Goal: Task Accomplishment & Management: Manage account settings

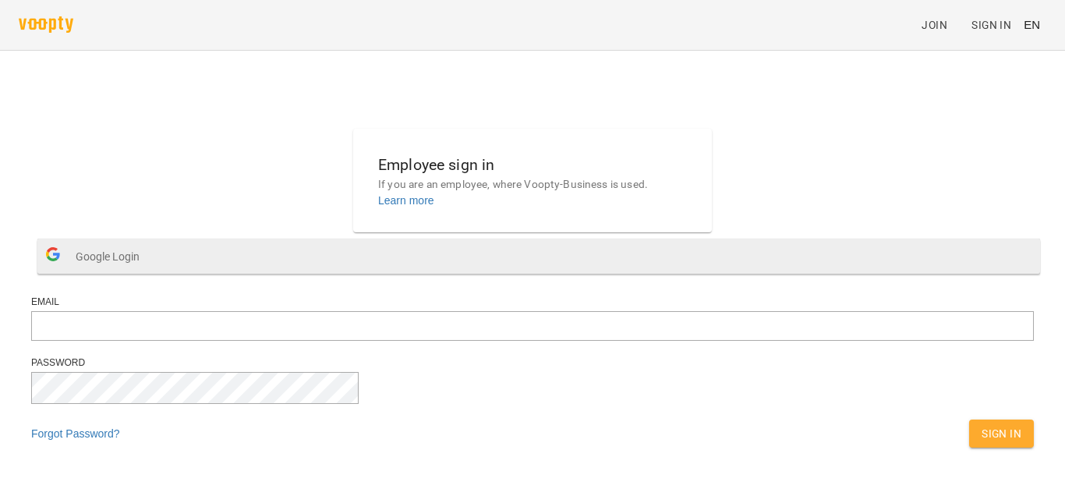
click at [567, 274] on button "Google Login" at bounding box center [538, 256] width 1003 height 35
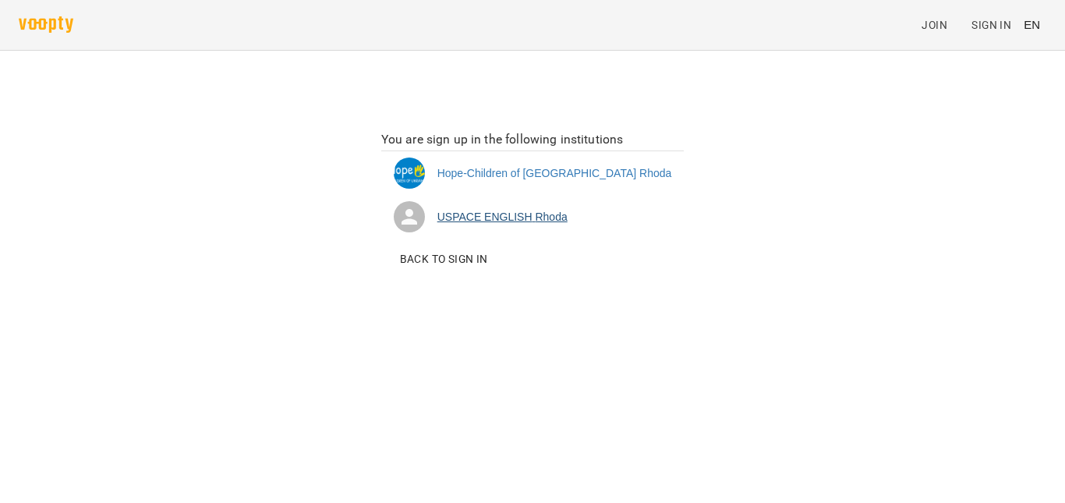
click at [521, 220] on li "USPACE ENGLISH Rhoda" at bounding box center [532, 217] width 303 height 44
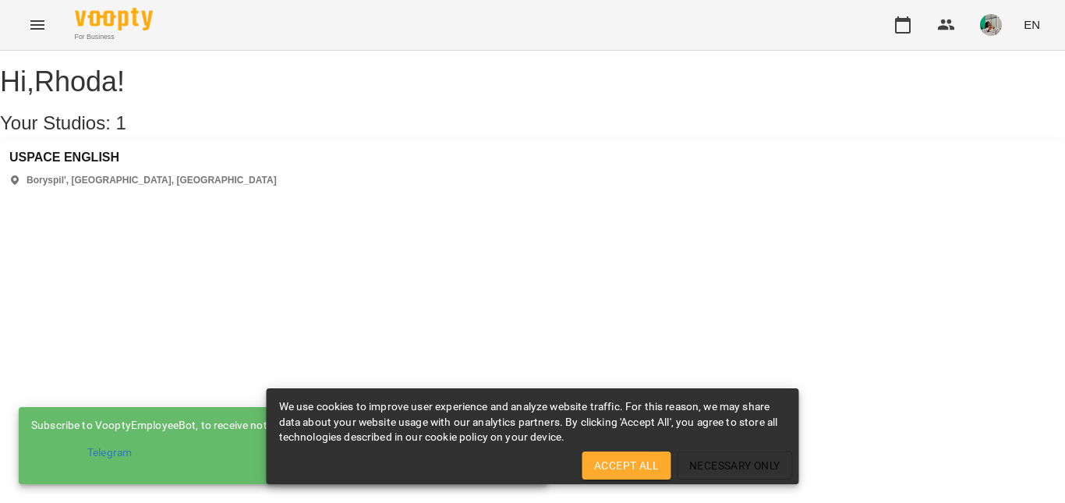
click at [614, 454] on button "Accept All" at bounding box center [626, 465] width 89 height 28
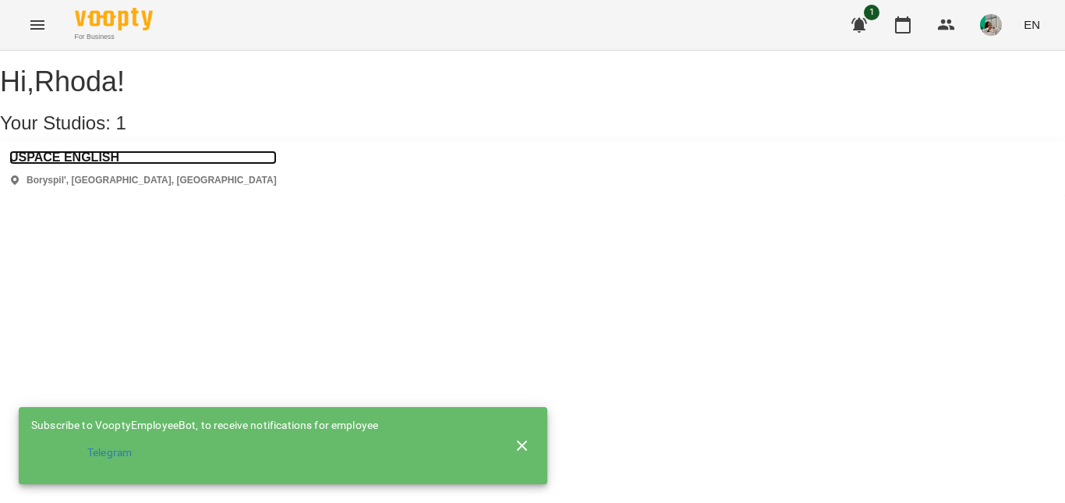
click at [84, 165] on h3 "USPACE ENGLISH" at bounding box center [142, 157] width 267 height 14
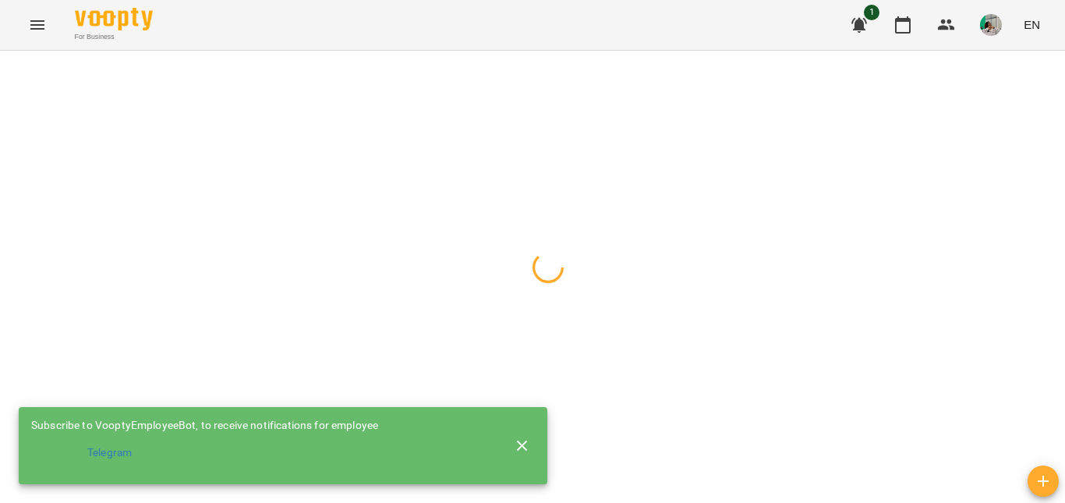
click at [527, 440] on icon "button" at bounding box center [522, 446] width 19 height 19
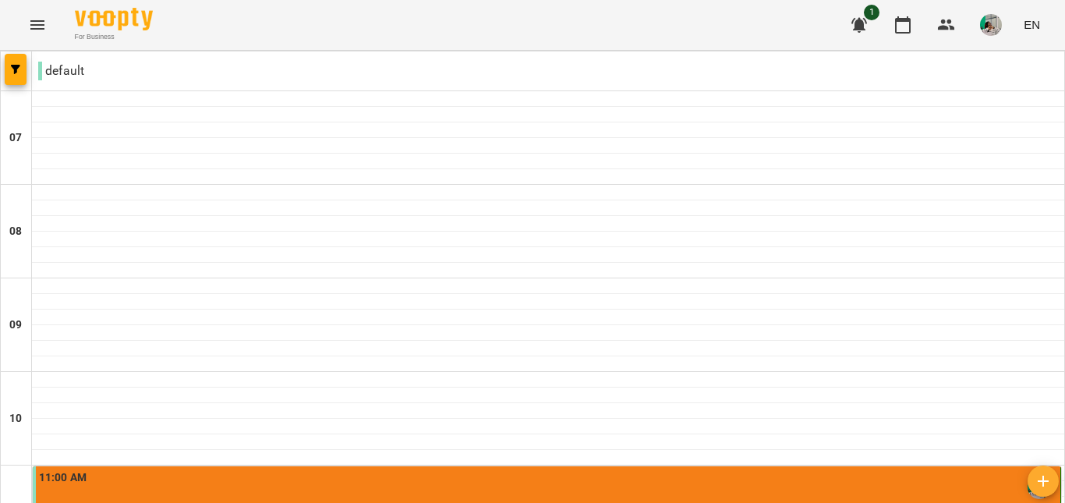
scroll to position [989, 0]
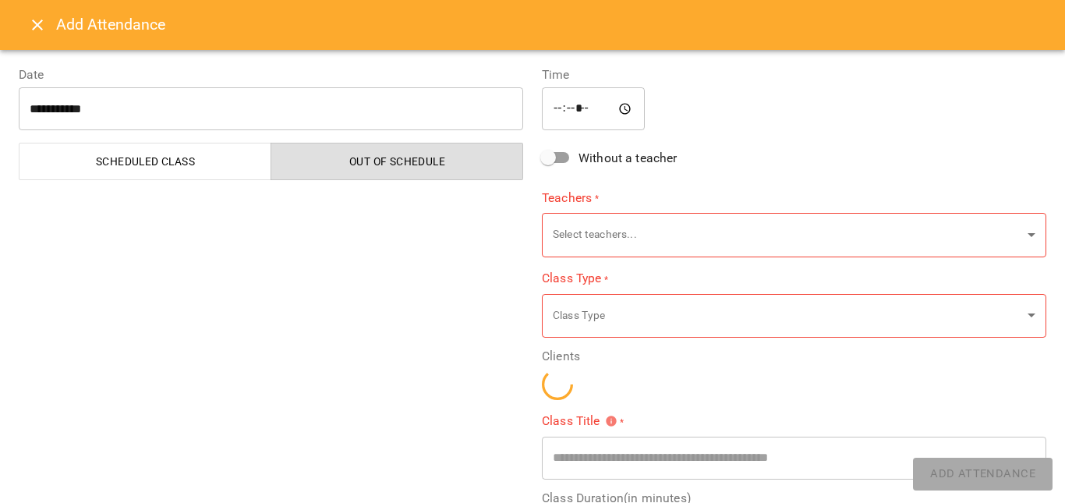
type input "**********"
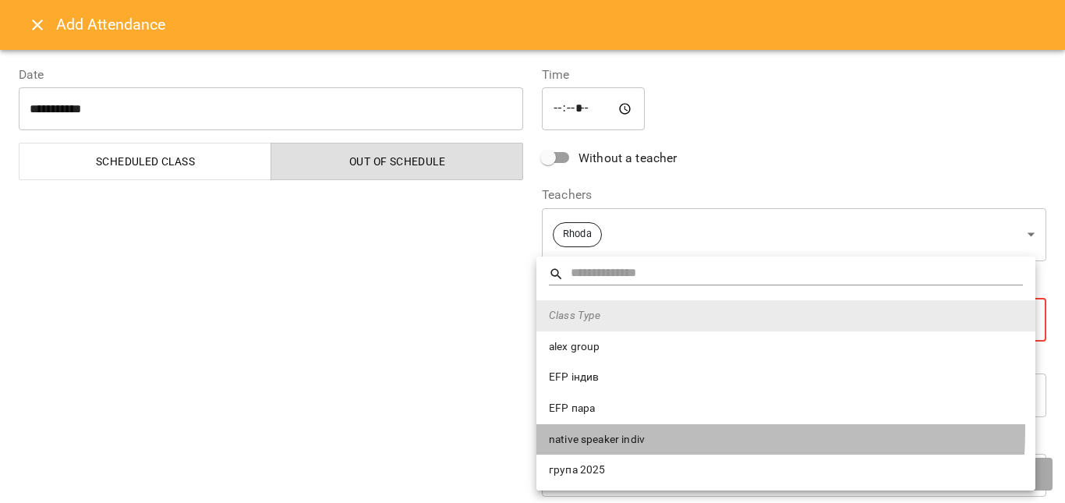
click at [649, 430] on li "native speaker indiv" at bounding box center [785, 439] width 499 height 31
type input "**********"
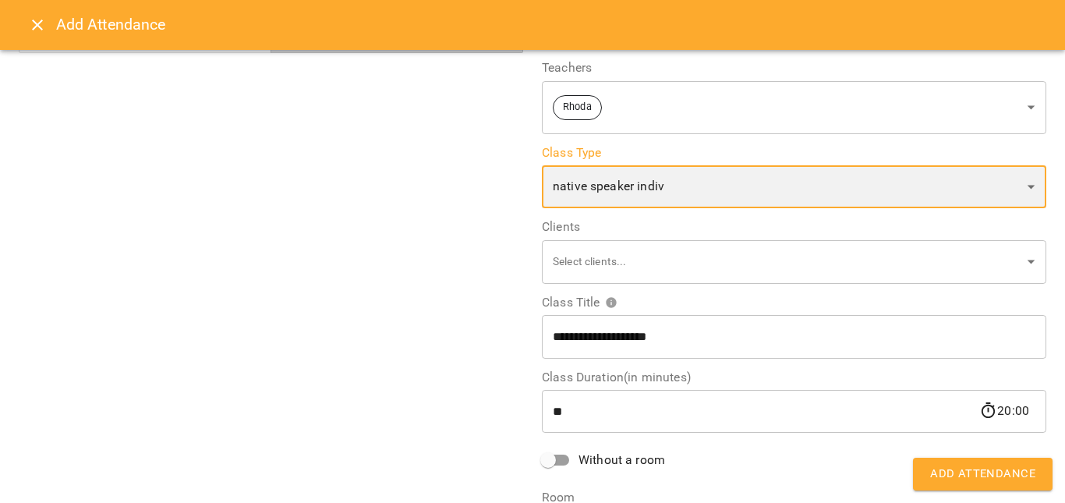
scroll to position [128, 0]
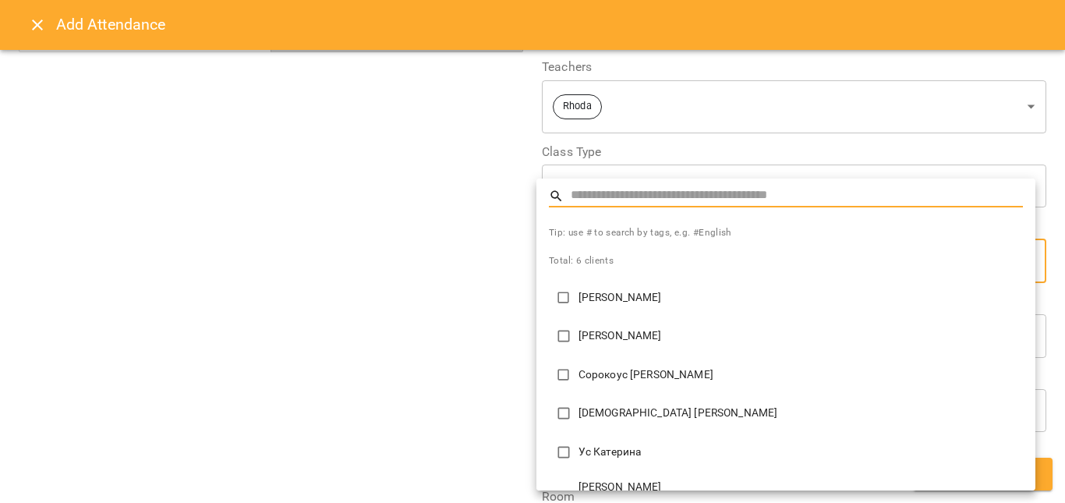
type input "**********"
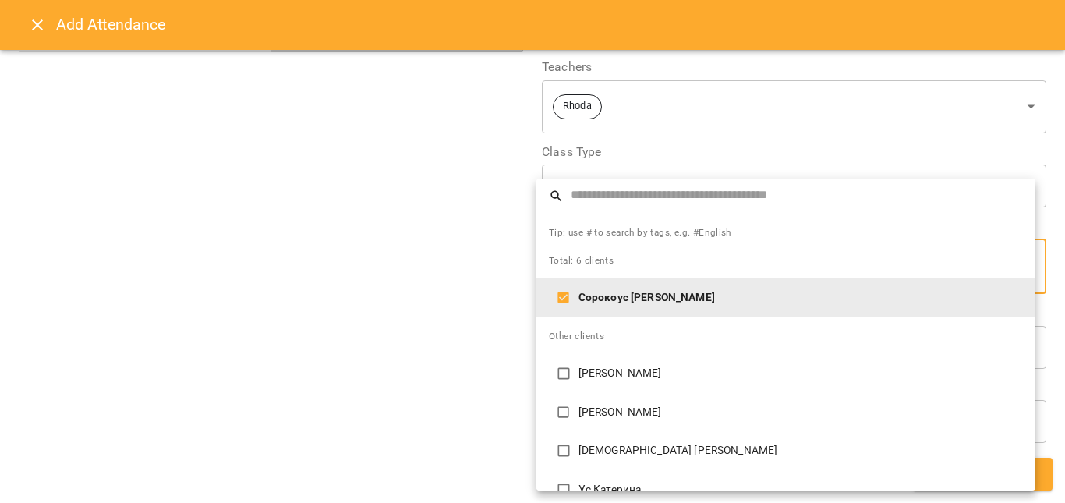
scroll to position [74, 0]
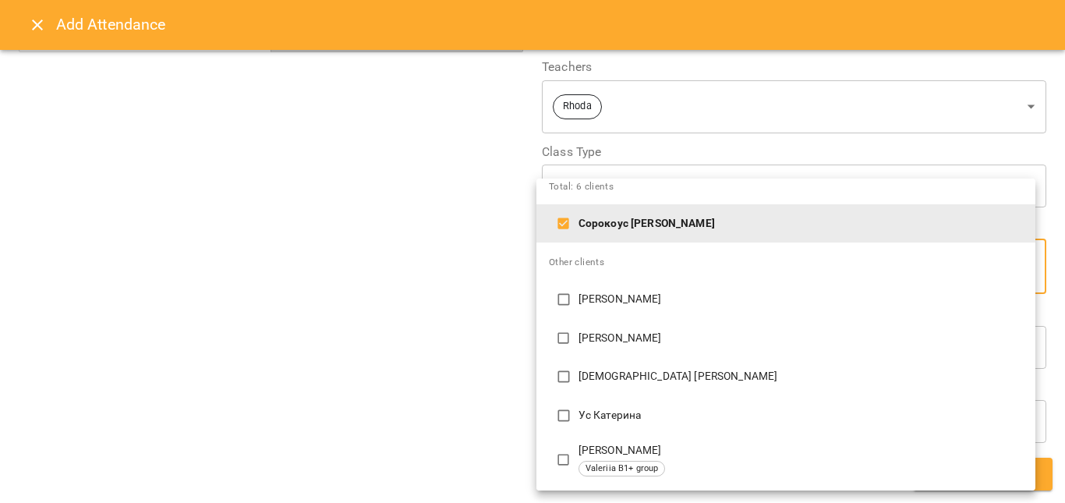
click at [458, 428] on div at bounding box center [532, 251] width 1065 height 503
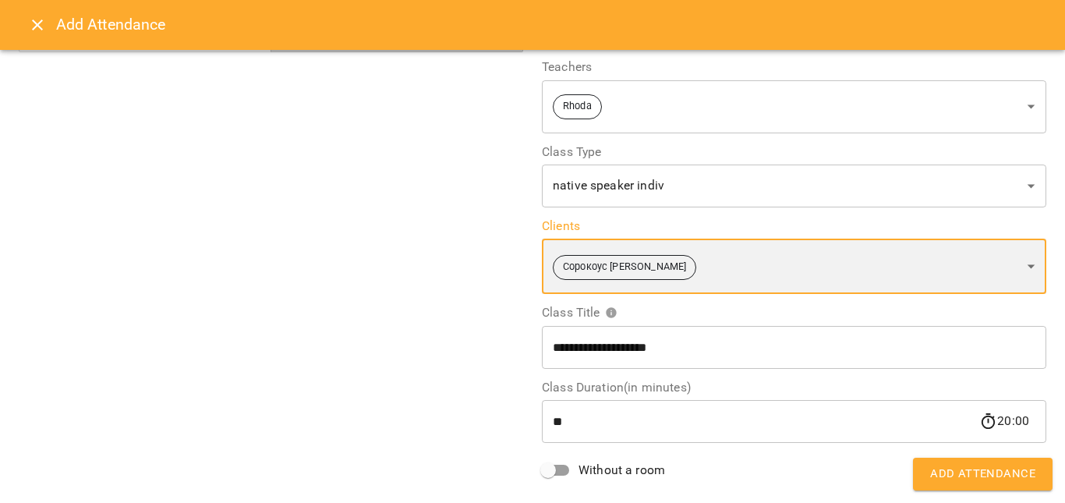
scroll to position [253, 0]
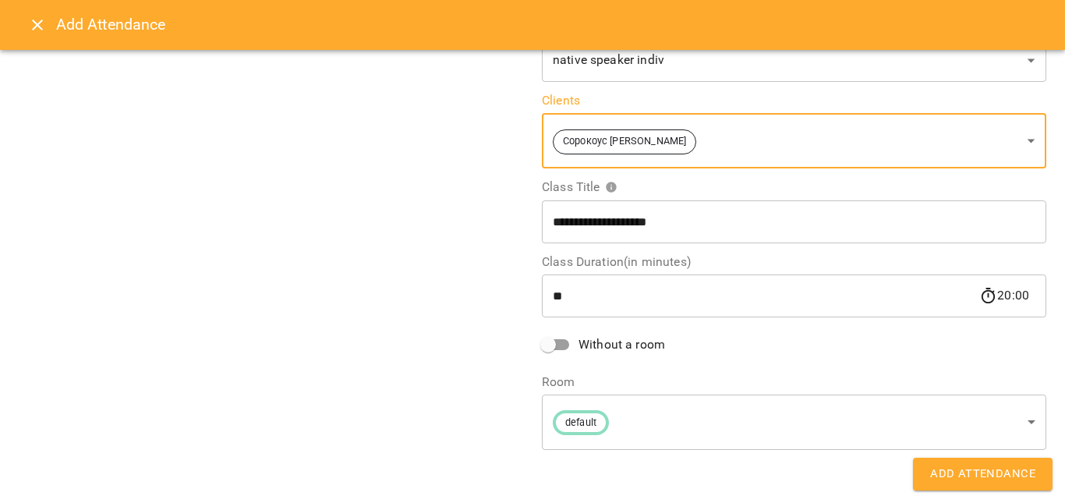
click at [953, 471] on span "Add Attendance" at bounding box center [982, 474] width 105 height 20
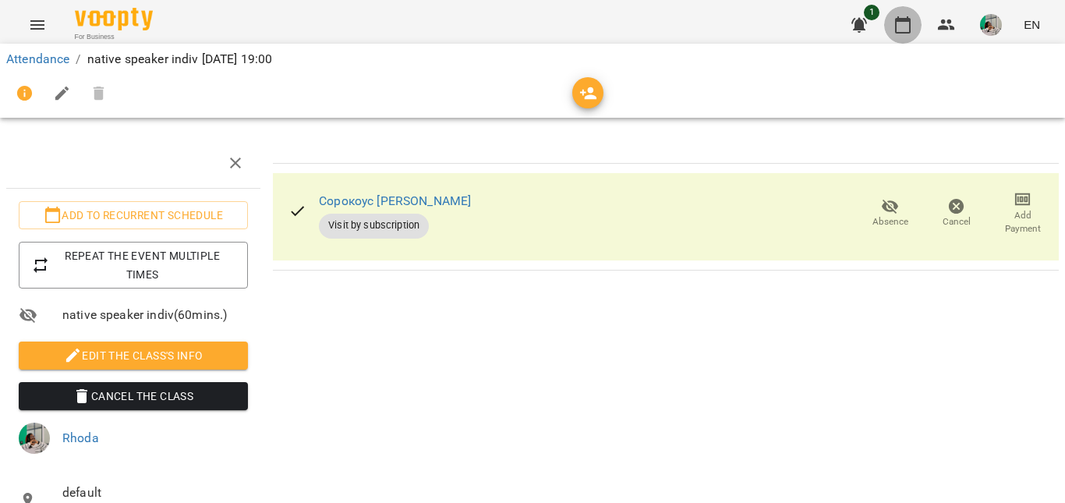
click at [907, 32] on icon "button" at bounding box center [903, 24] width 16 height 17
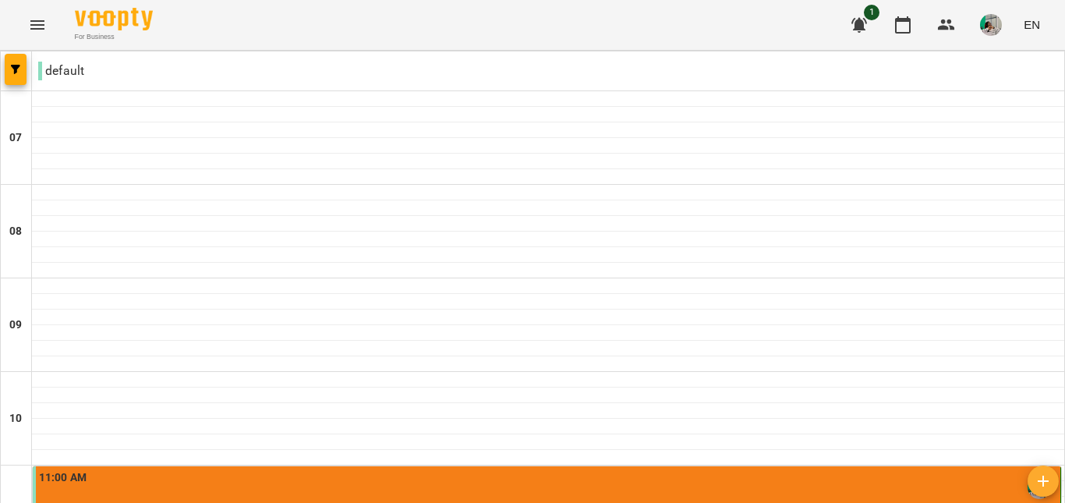
scroll to position [356, 0]
click at [625, 469] on div "11:00 AM" at bounding box center [548, 487] width 1018 height 36
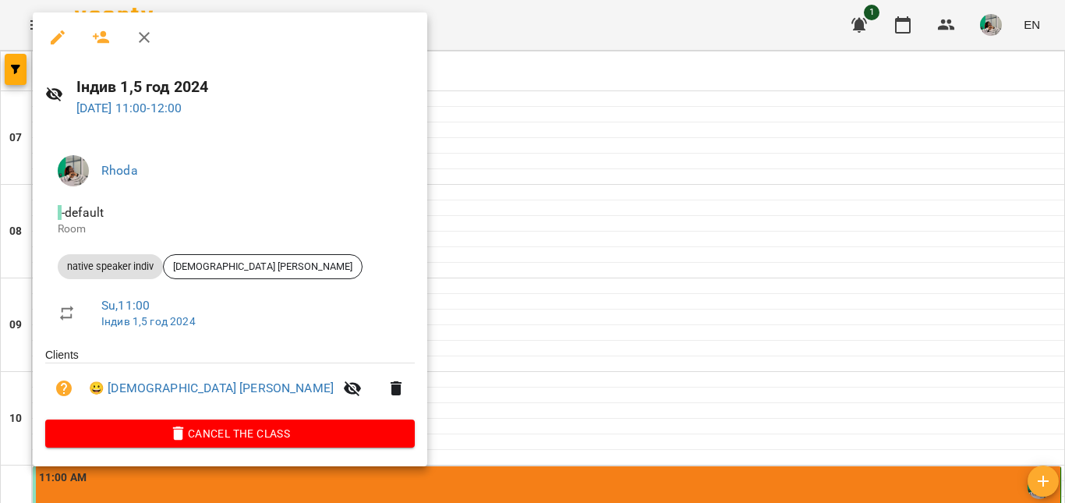
click at [540, 154] on div at bounding box center [532, 251] width 1065 height 503
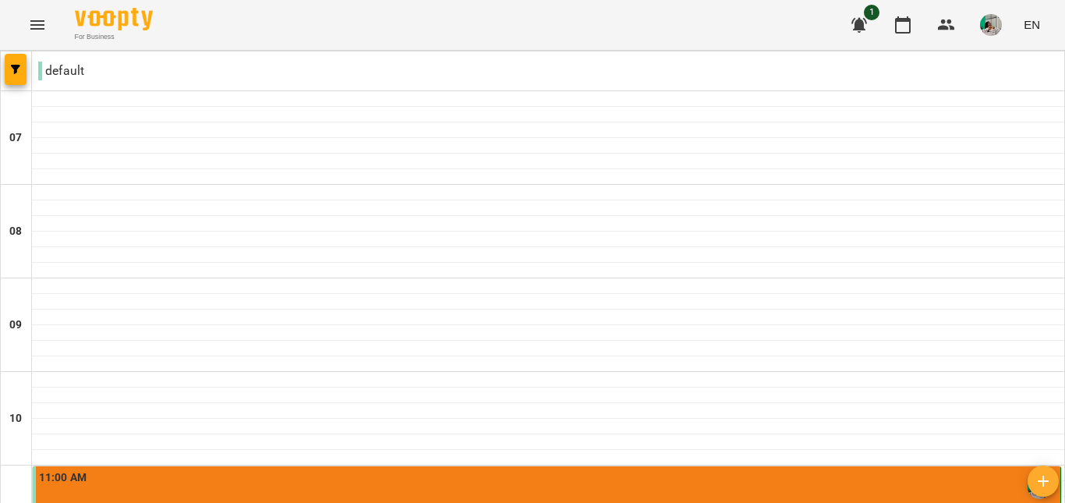
scroll to position [1096, 0]
click at [995, 24] on img "button" at bounding box center [991, 25] width 22 height 22
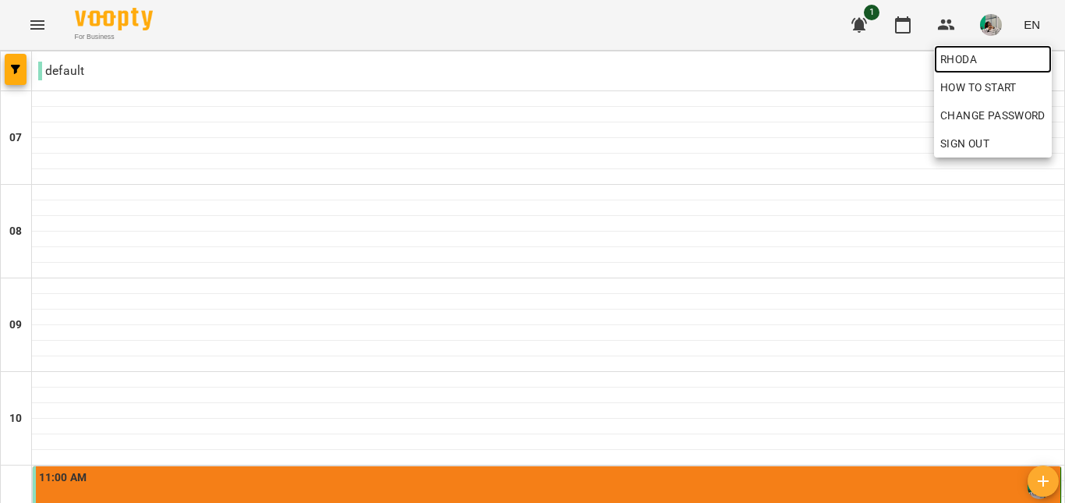
click at [979, 49] on link "Rhoda" at bounding box center [993, 59] width 118 height 28
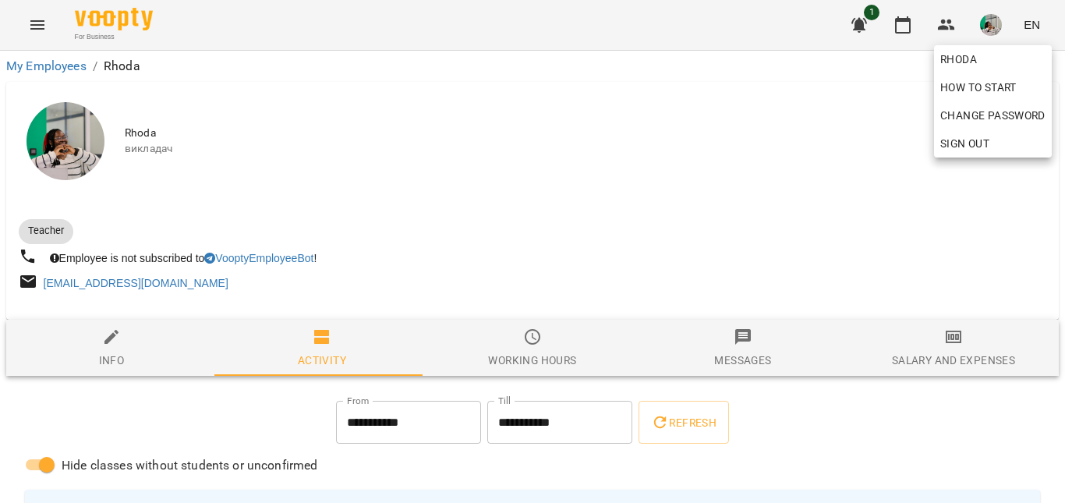
click at [884, 135] on div at bounding box center [532, 251] width 1065 height 503
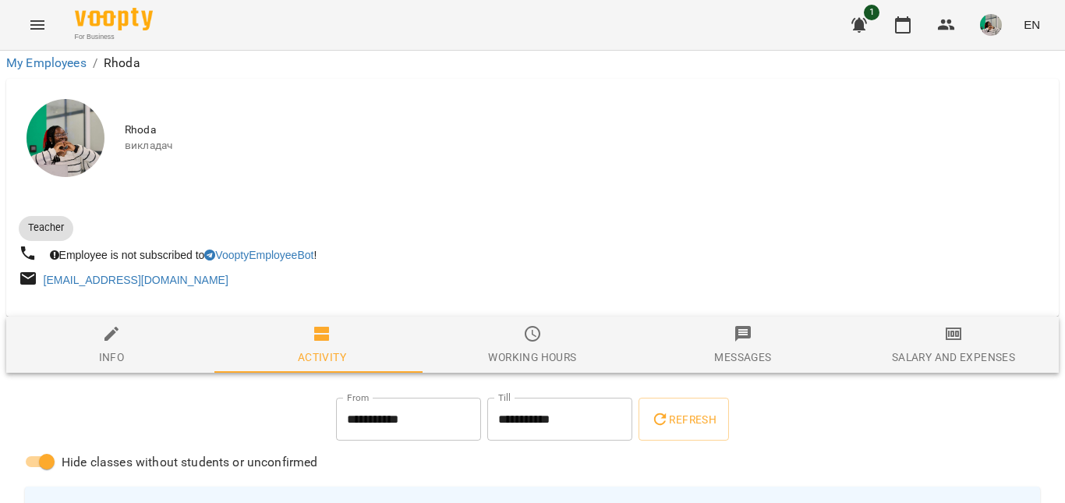
scroll to position [1467, 0]
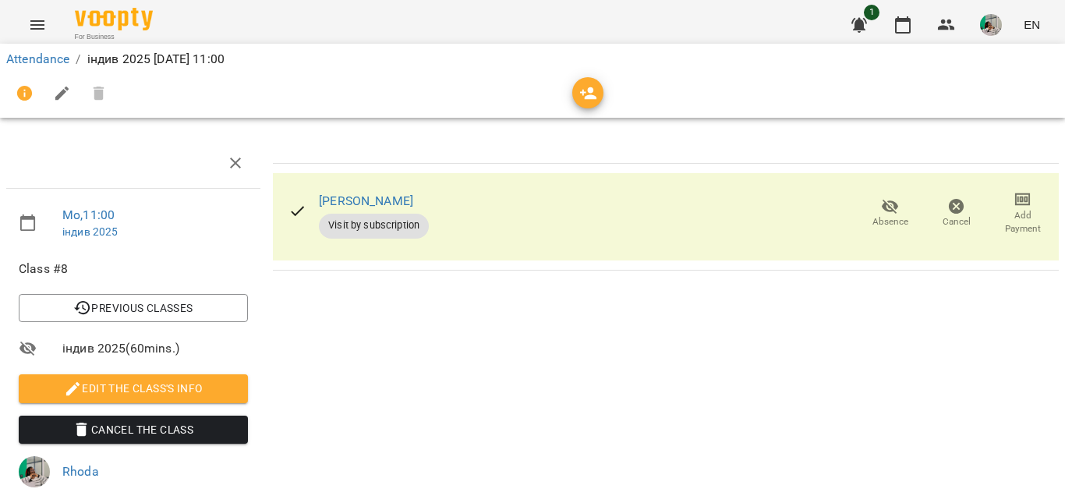
click at [154, 430] on span "Cancel the class" at bounding box center [133, 429] width 204 height 19
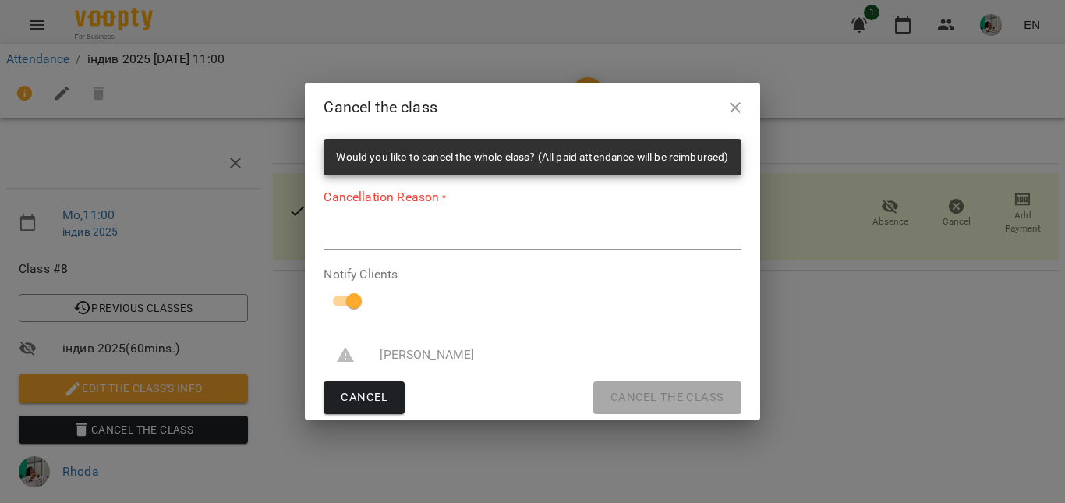
click at [508, 240] on textarea at bounding box center [532, 236] width 417 height 15
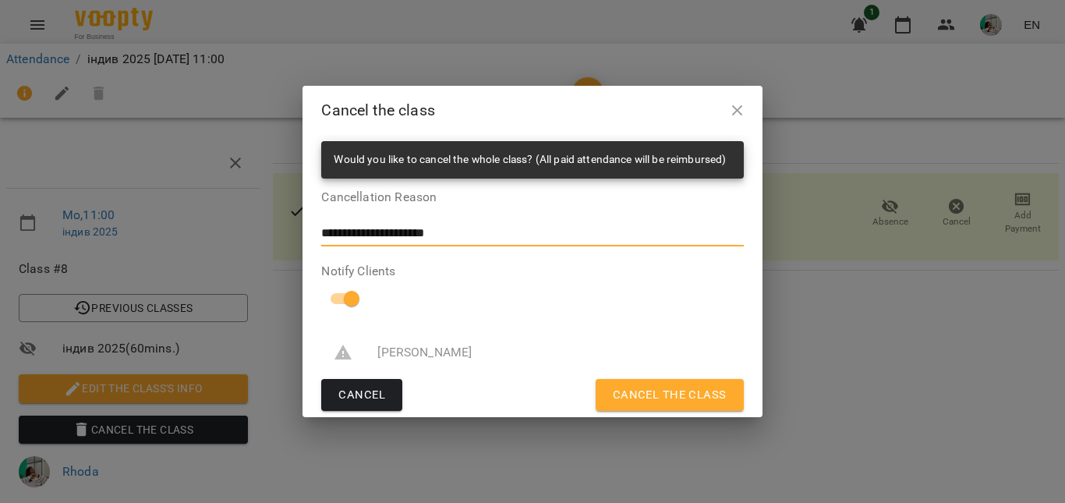
type textarea "**********"
click at [639, 404] on span "Cancel the class" at bounding box center [670, 395] width 114 height 20
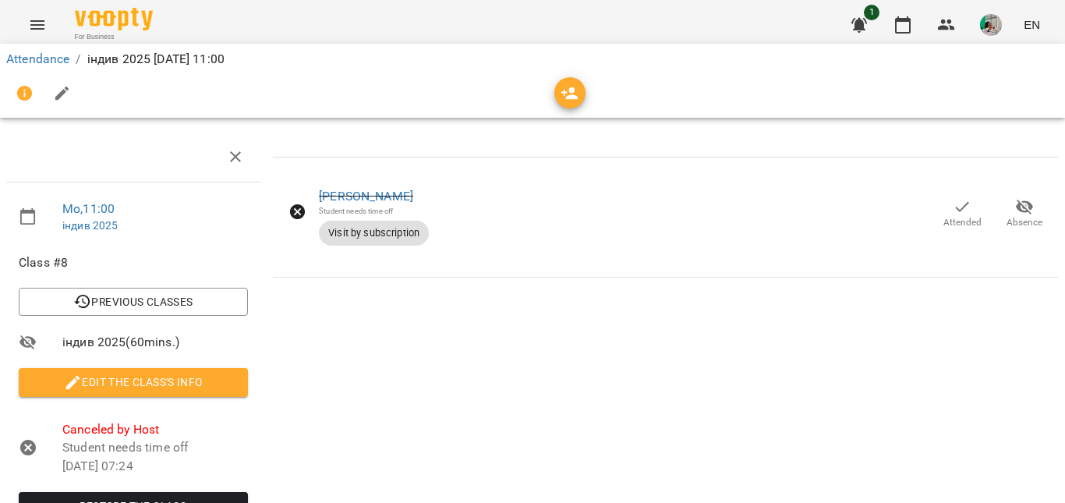
scroll to position [184, 0]
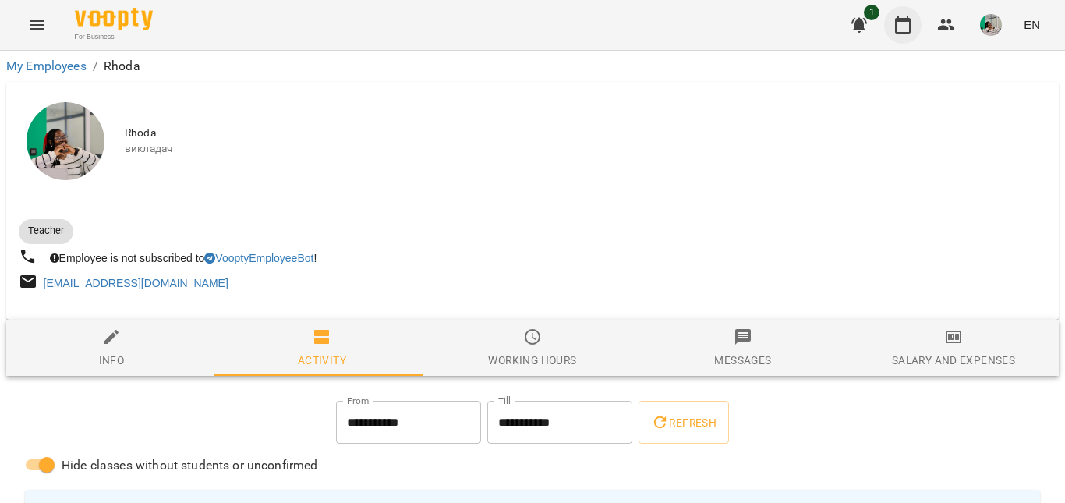
click at [915, 26] on button "button" at bounding box center [902, 24] width 37 height 37
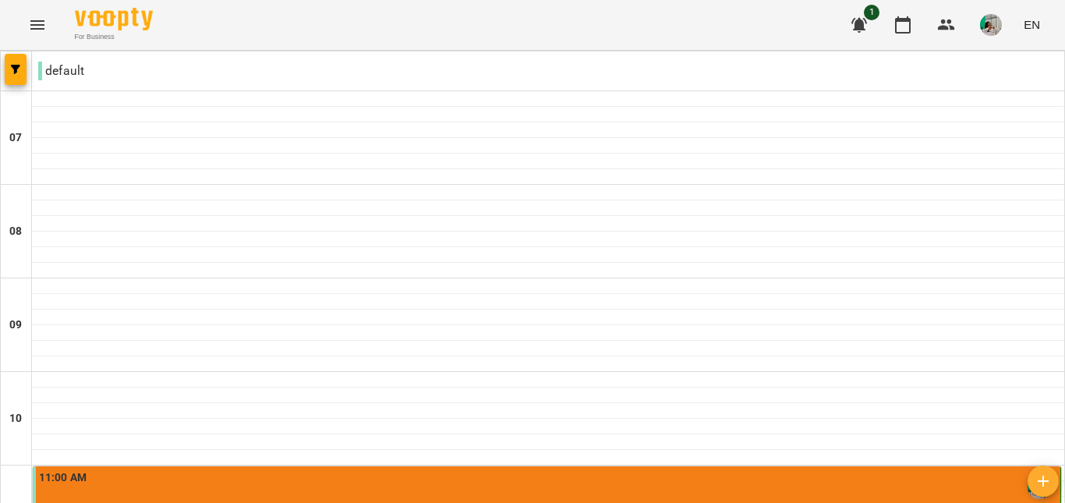
scroll to position [386, 0]
